Goal: Task Accomplishment & Management: Complete application form

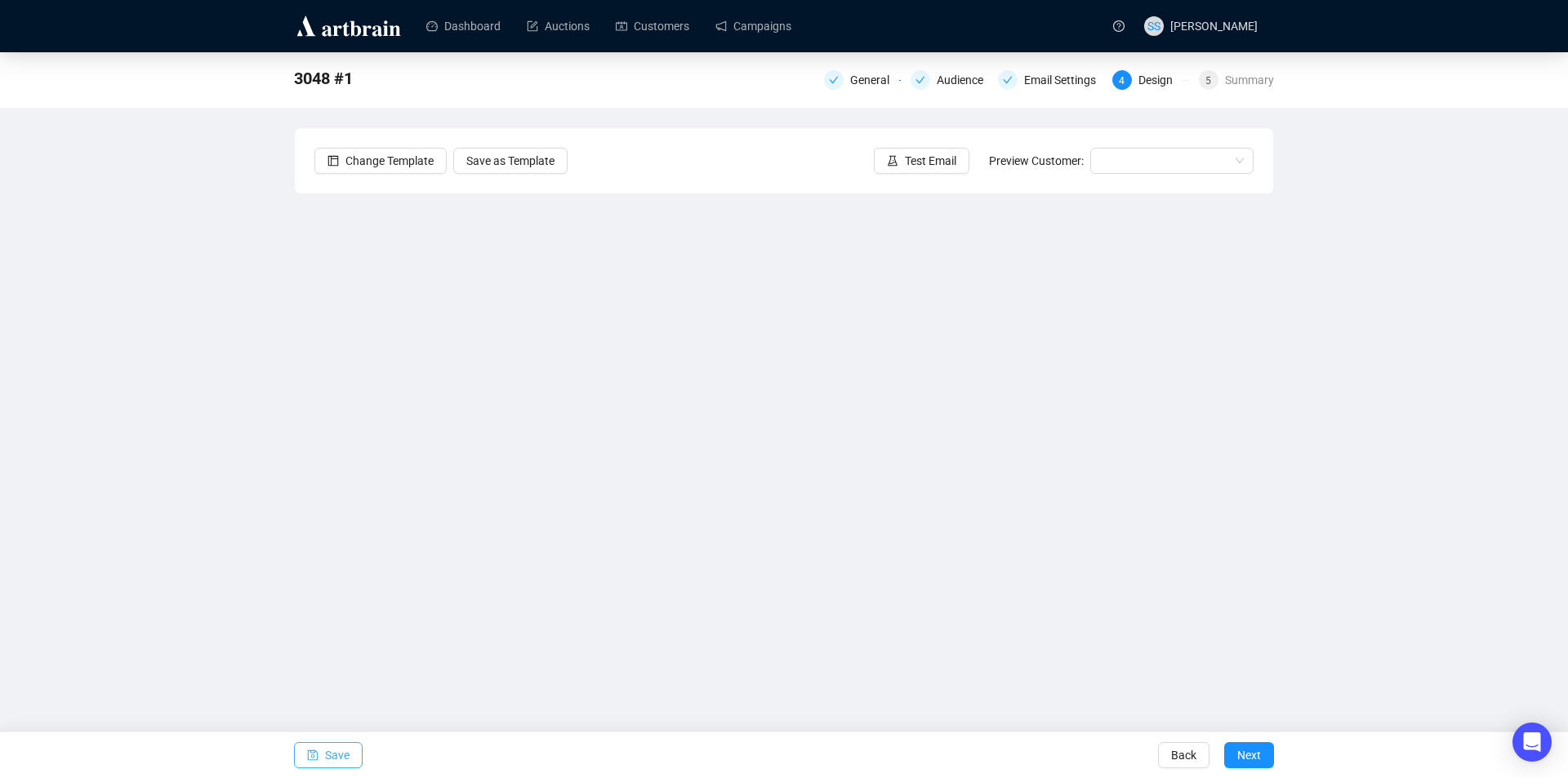
click at [331, 754] on span "Save" at bounding box center [337, 755] width 25 height 46
click at [1245, 750] on span "Next" at bounding box center [1249, 755] width 24 height 46
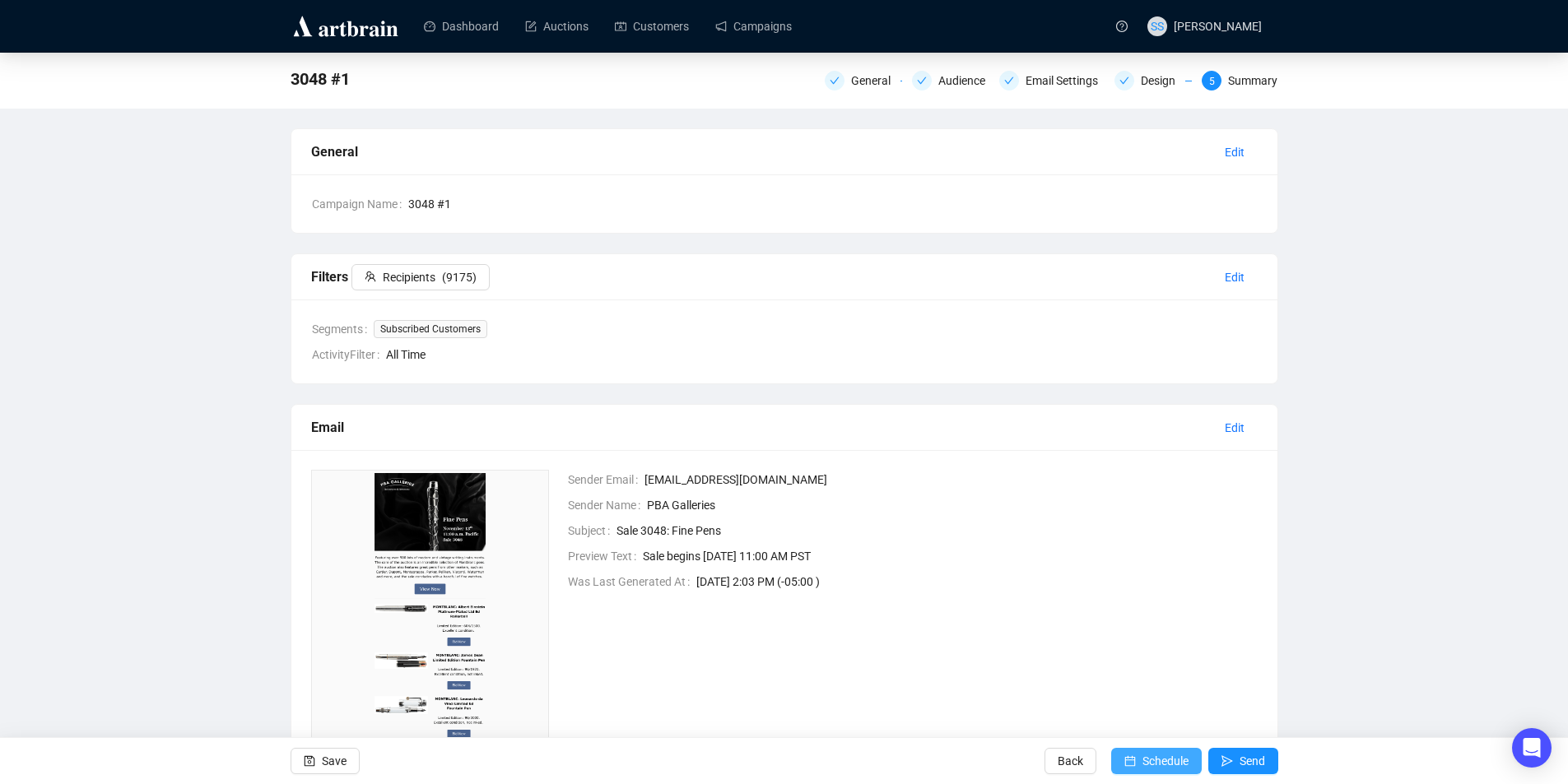
click at [1159, 755] on span "Schedule" at bounding box center [1166, 761] width 46 height 46
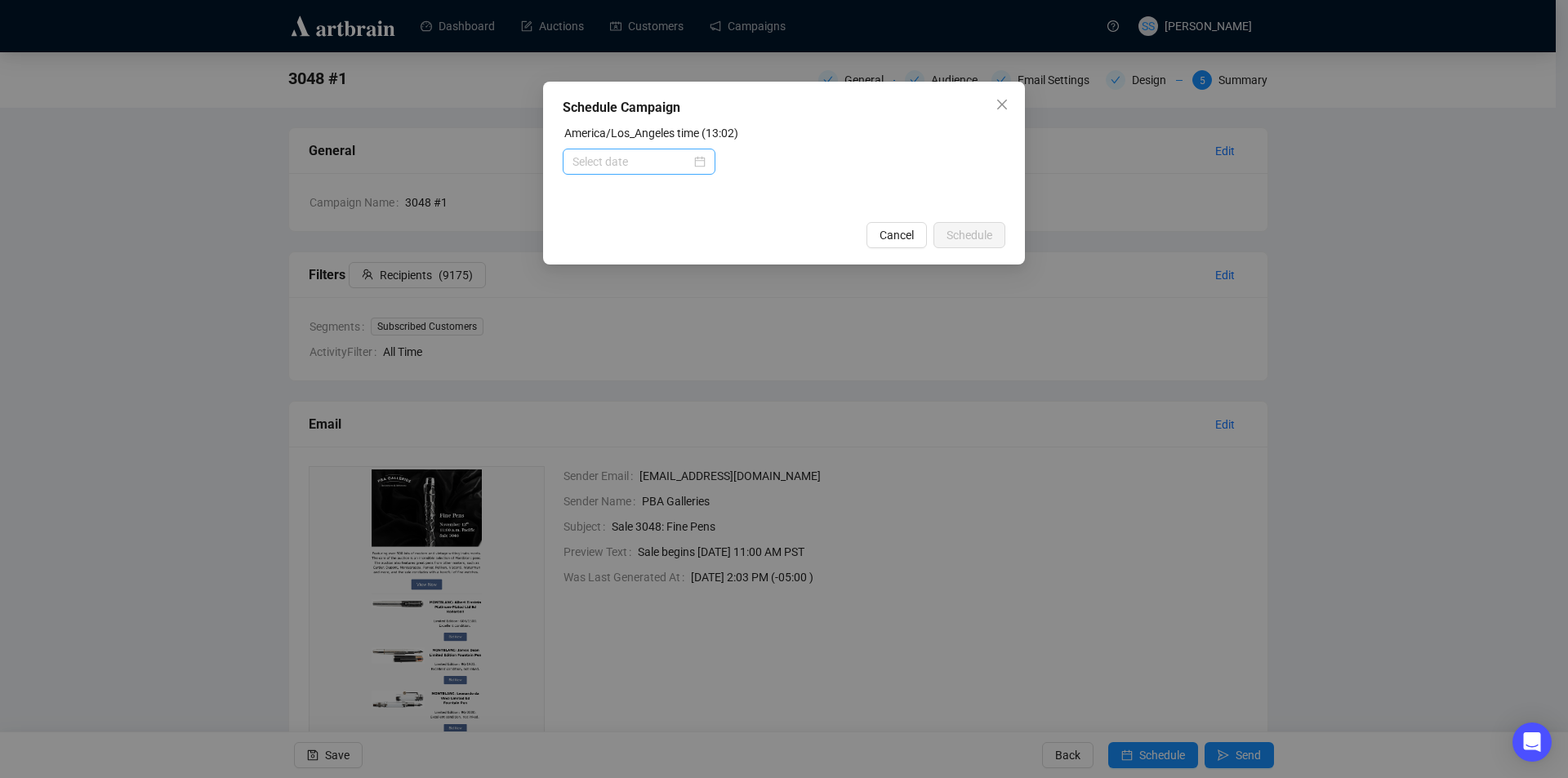
click at [701, 161] on div at bounding box center [640, 161] width 133 height 18
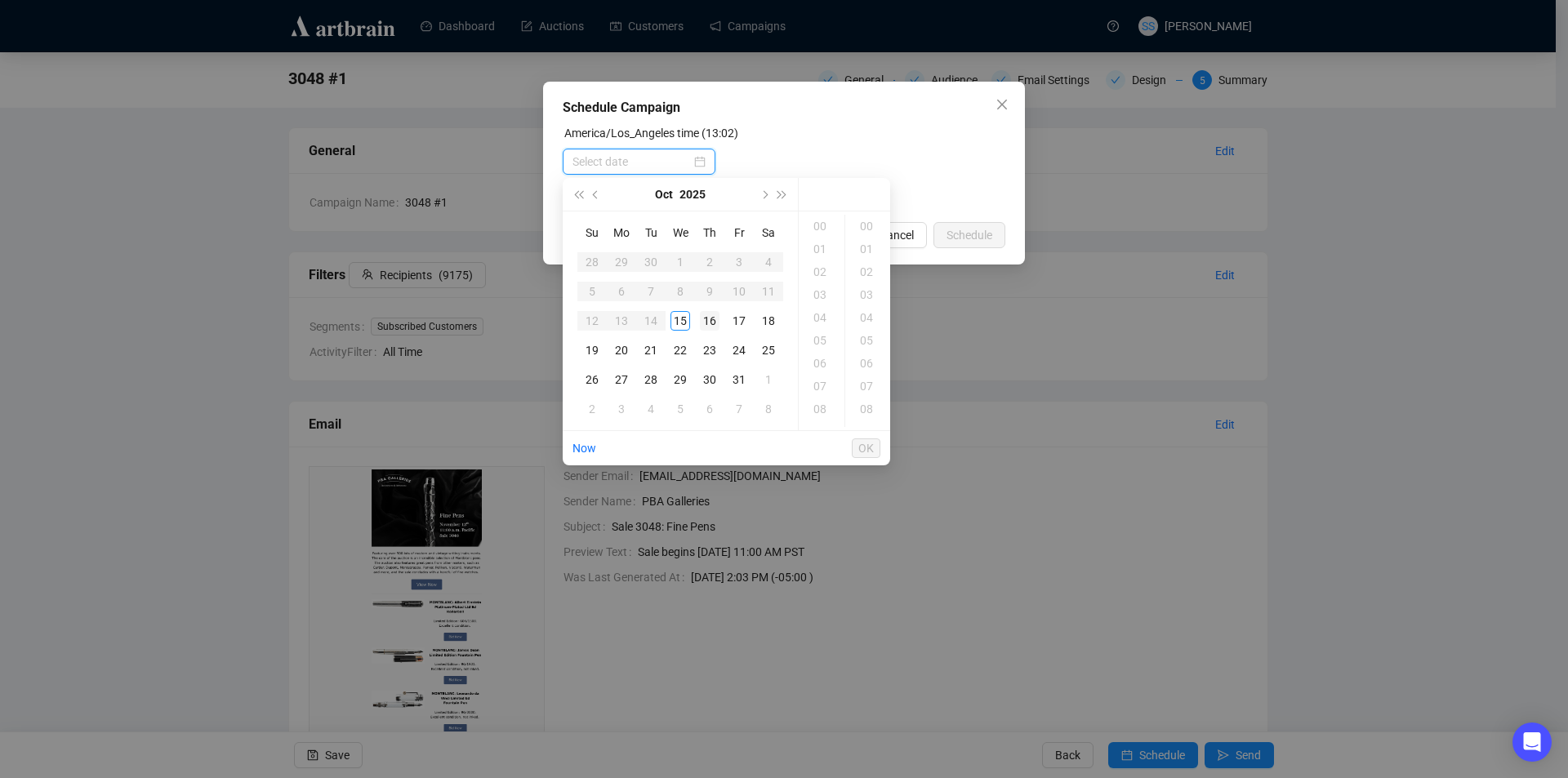
type input "[DATE] 00:00"
click at [708, 318] on div "16" at bounding box center [710, 321] width 19 height 19
click at [814, 288] on div "03" at bounding box center [821, 295] width 39 height 23
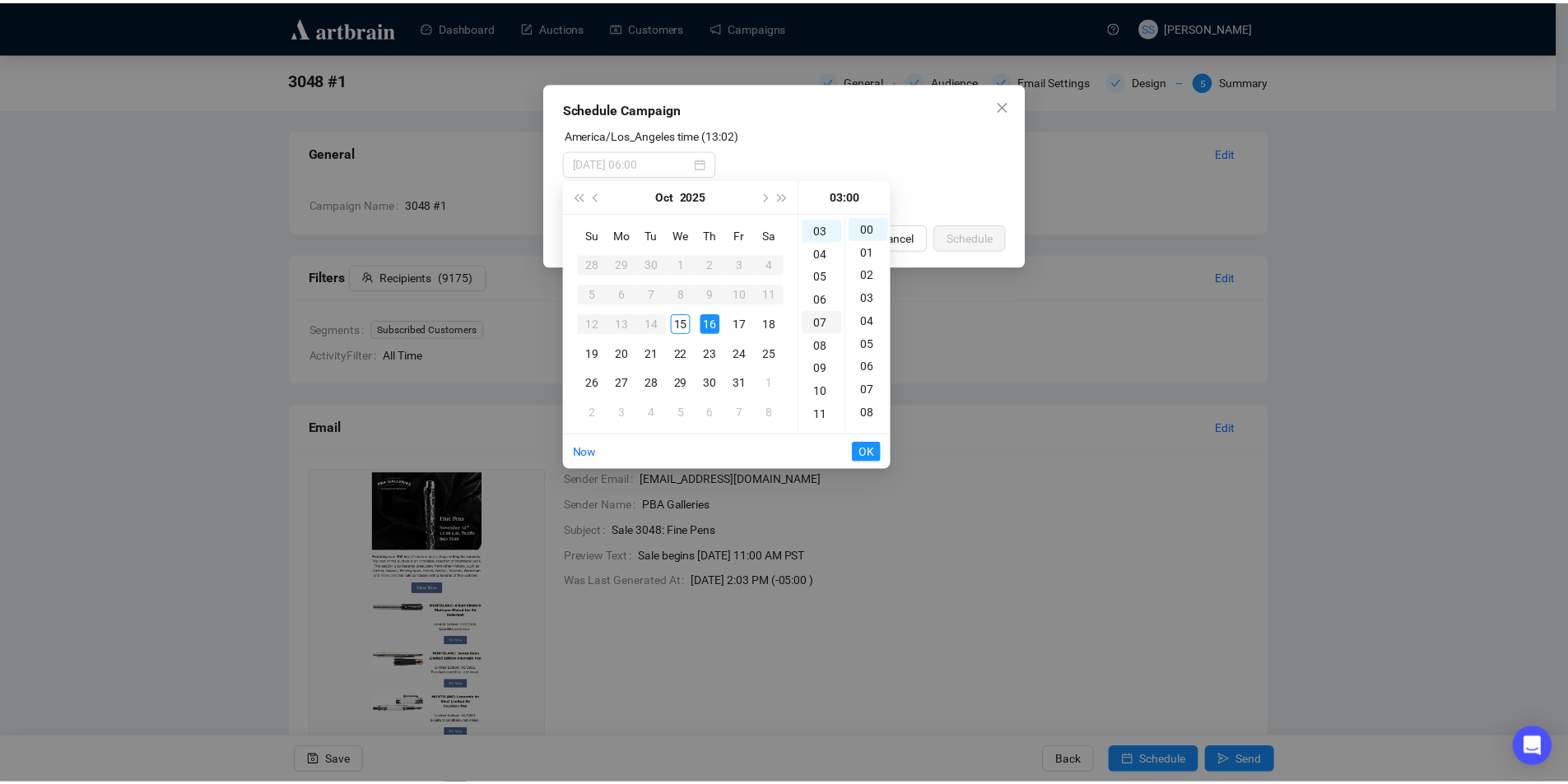
scroll to position [69, 0]
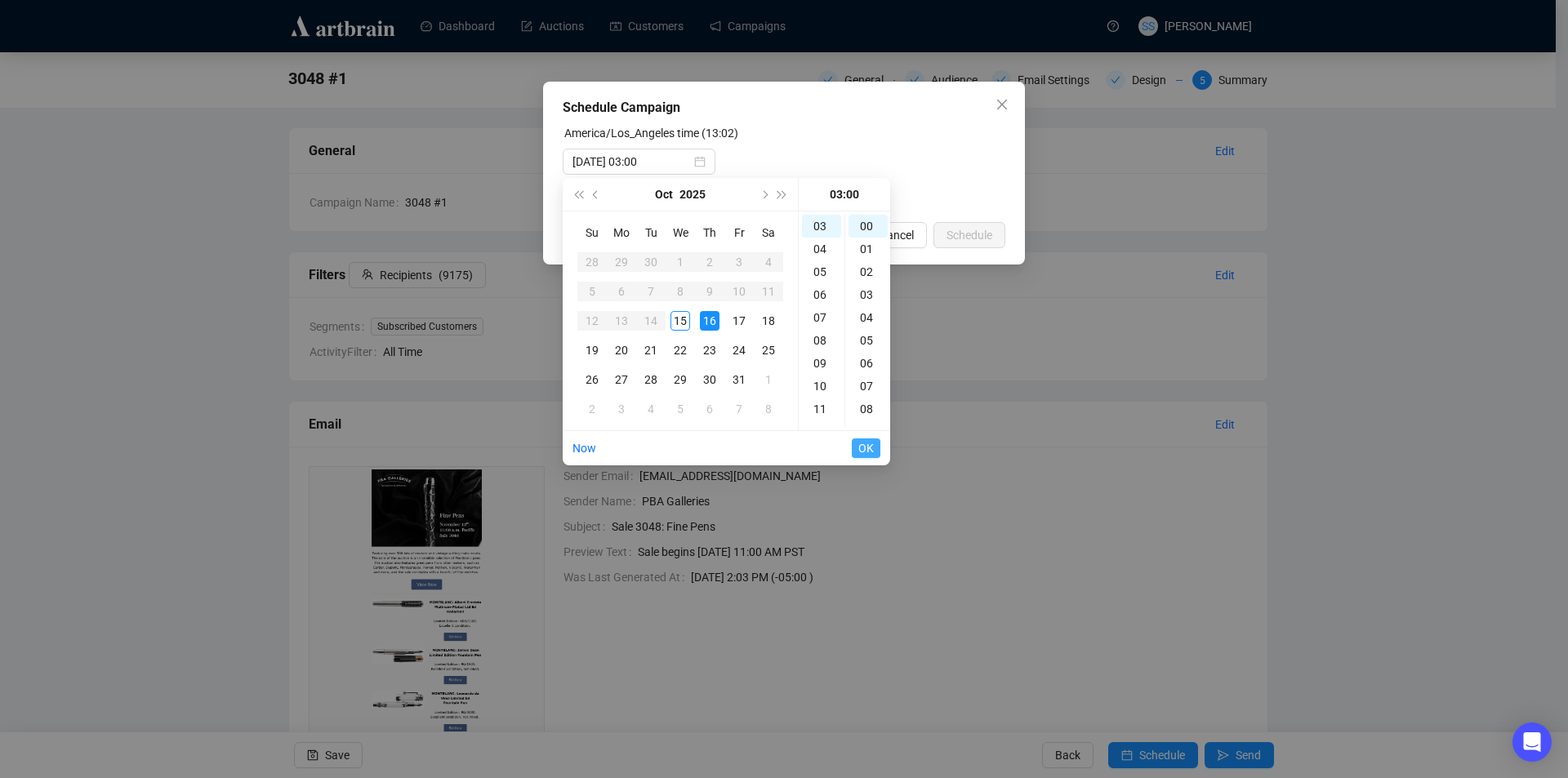
click at [859, 441] on span "OK" at bounding box center [866, 447] width 16 height 31
type input "[DATE] 05:00"
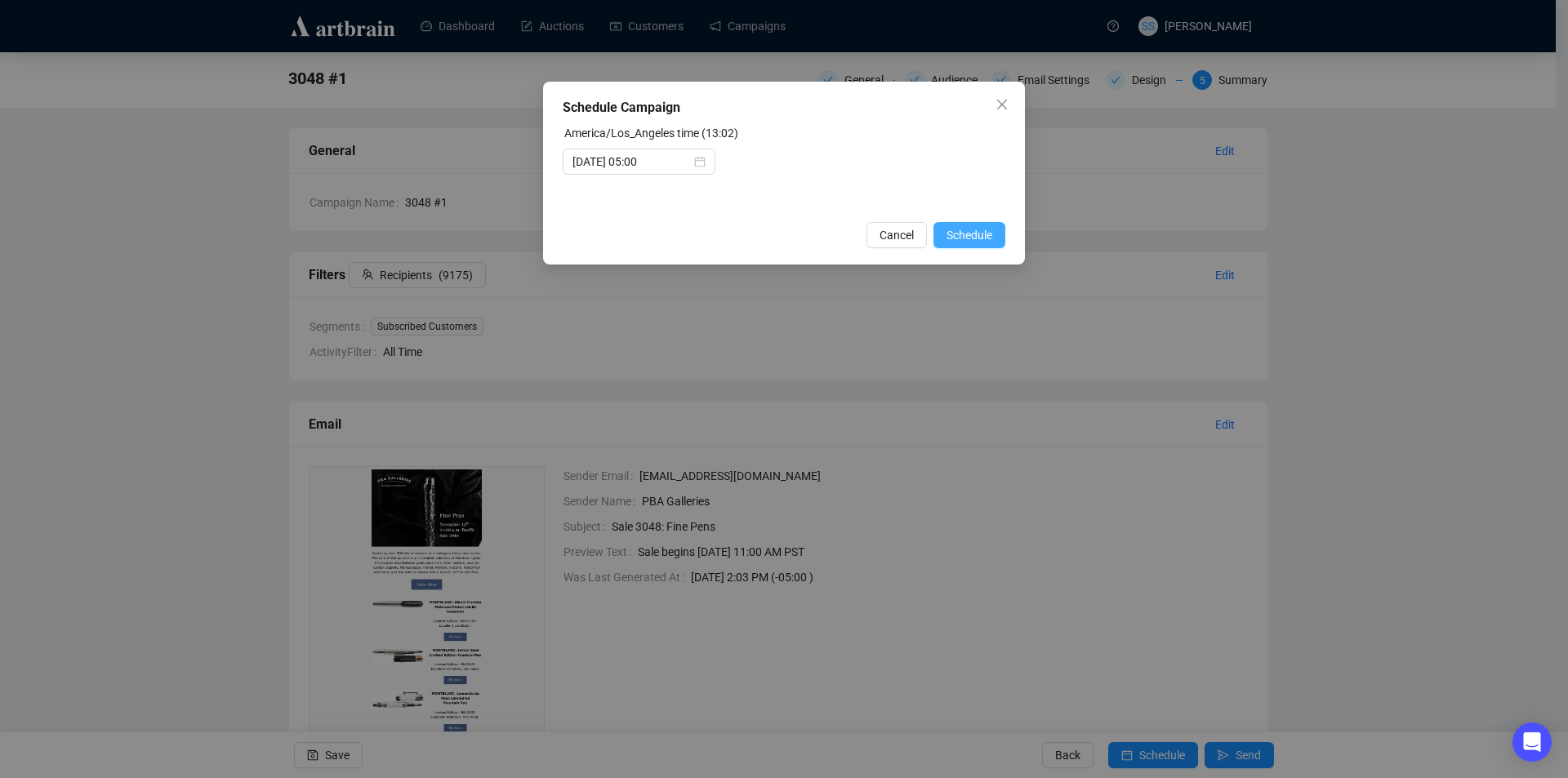
click at [975, 232] on span "Schedule" at bounding box center [970, 235] width 46 height 18
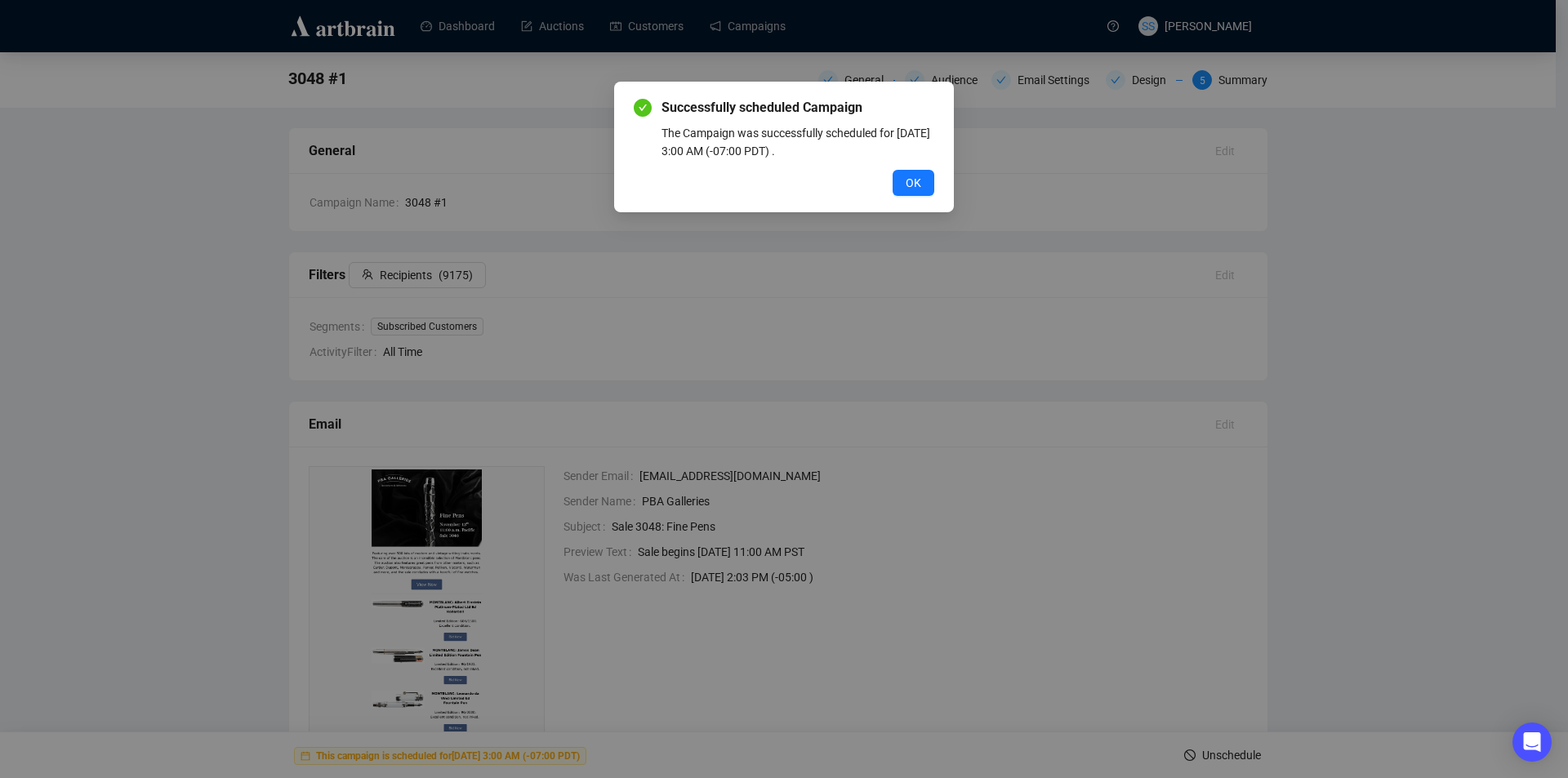
drag, startPoint x: 916, startPoint y: 182, endPoint x: 897, endPoint y: 190, distance: 20.6
click at [915, 183] on span "OK" at bounding box center [913, 182] width 16 height 18
